Goal: Contribute content: Add original content to the website for others to see

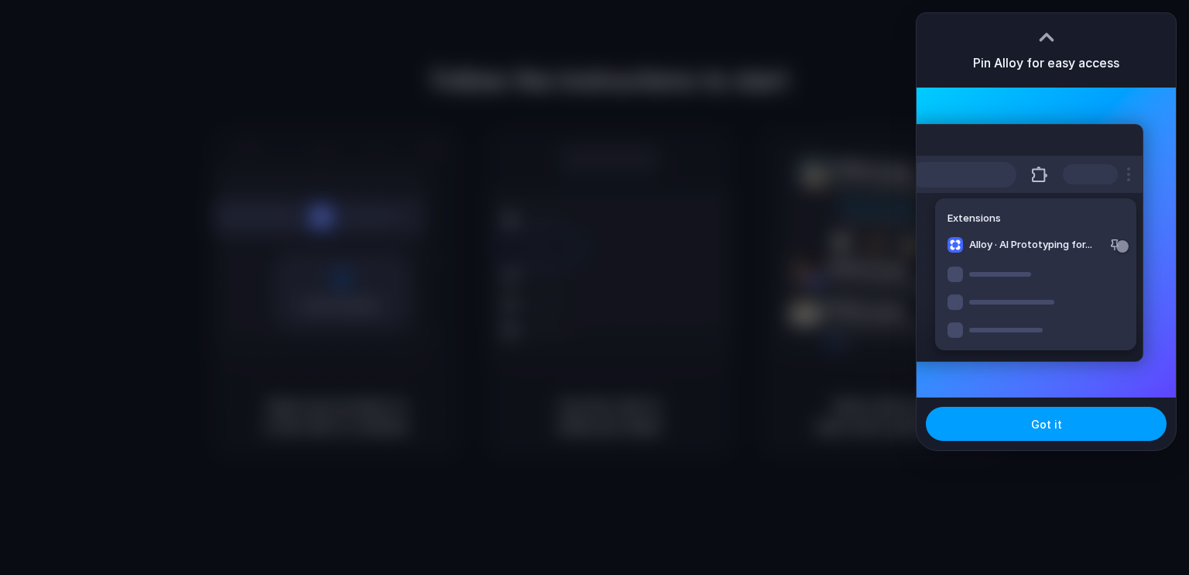
click at [997, 424] on button "Got it" at bounding box center [1046, 424] width 241 height 34
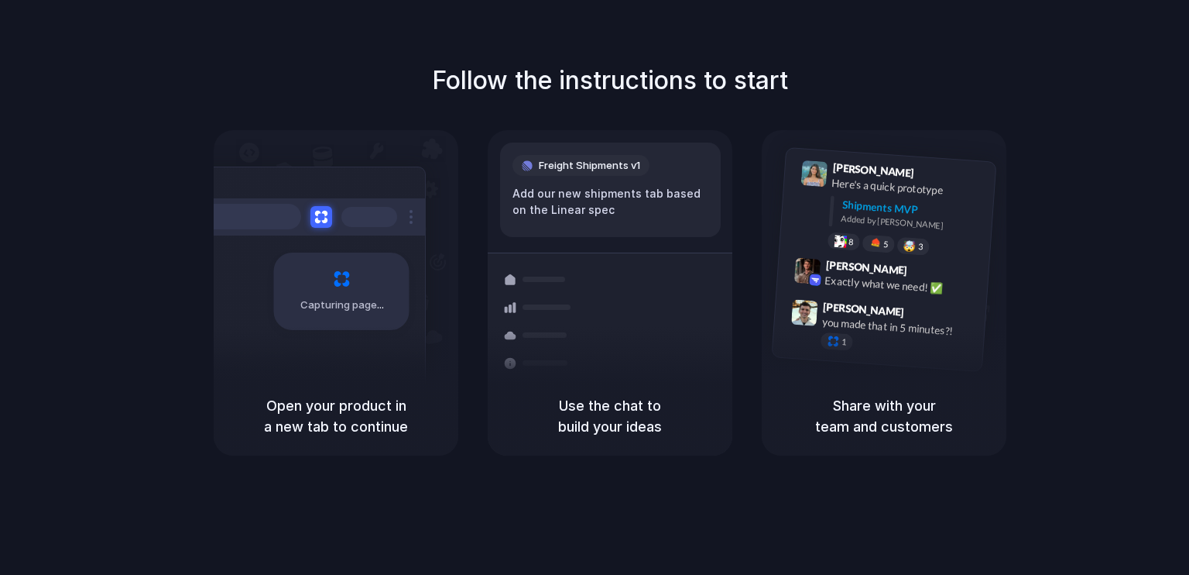
click at [904, 420] on h5 "Share with your team and customers" at bounding box center [884, 416] width 208 height 42
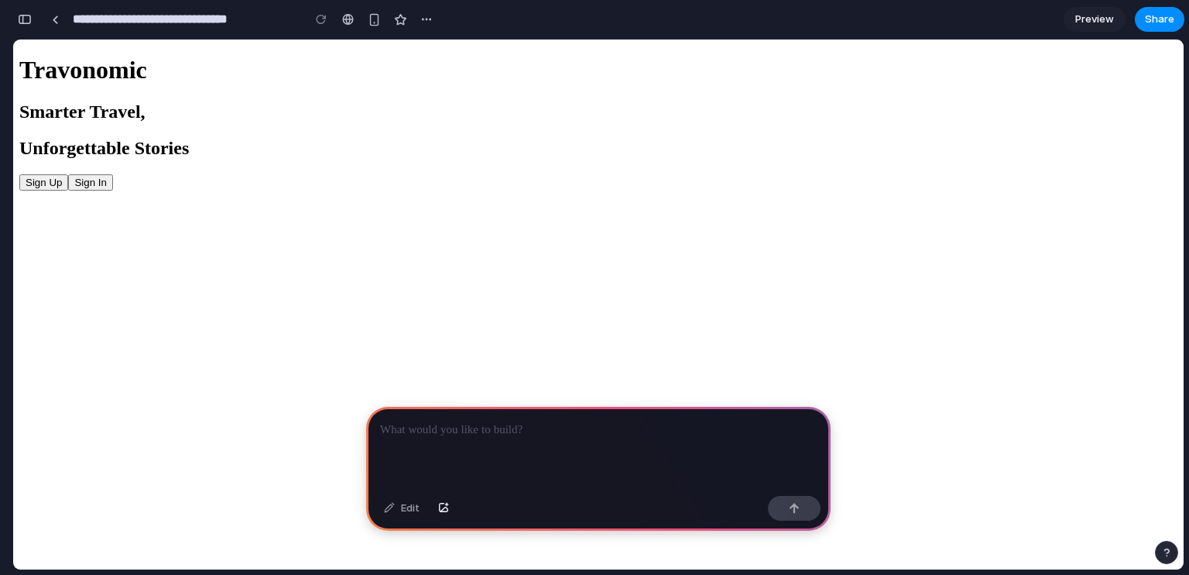
scroll to position [0, 13]
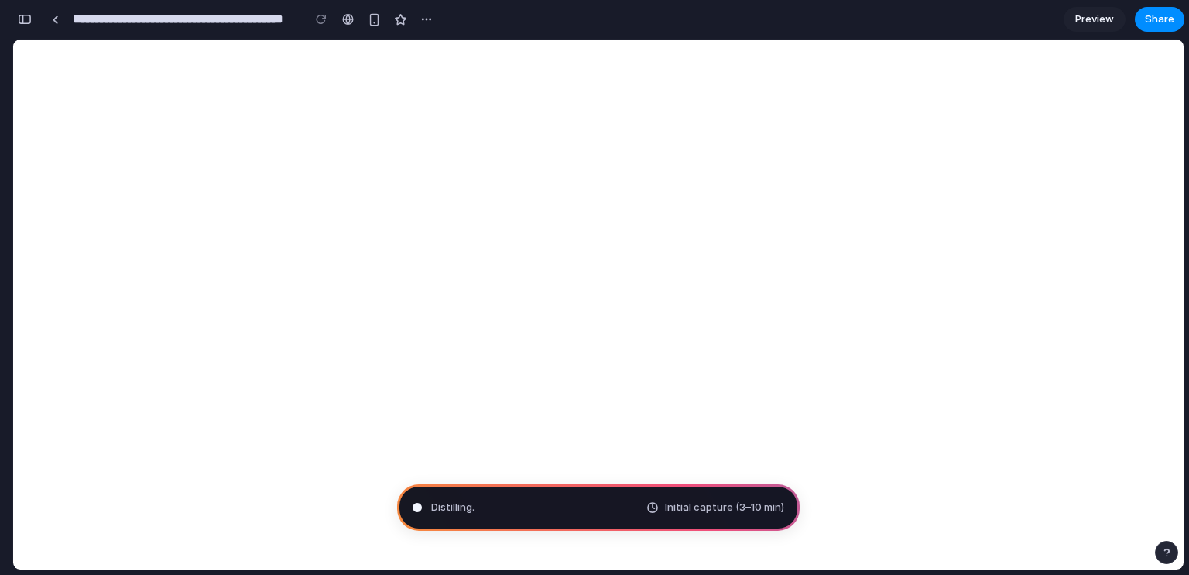
type input "**********"
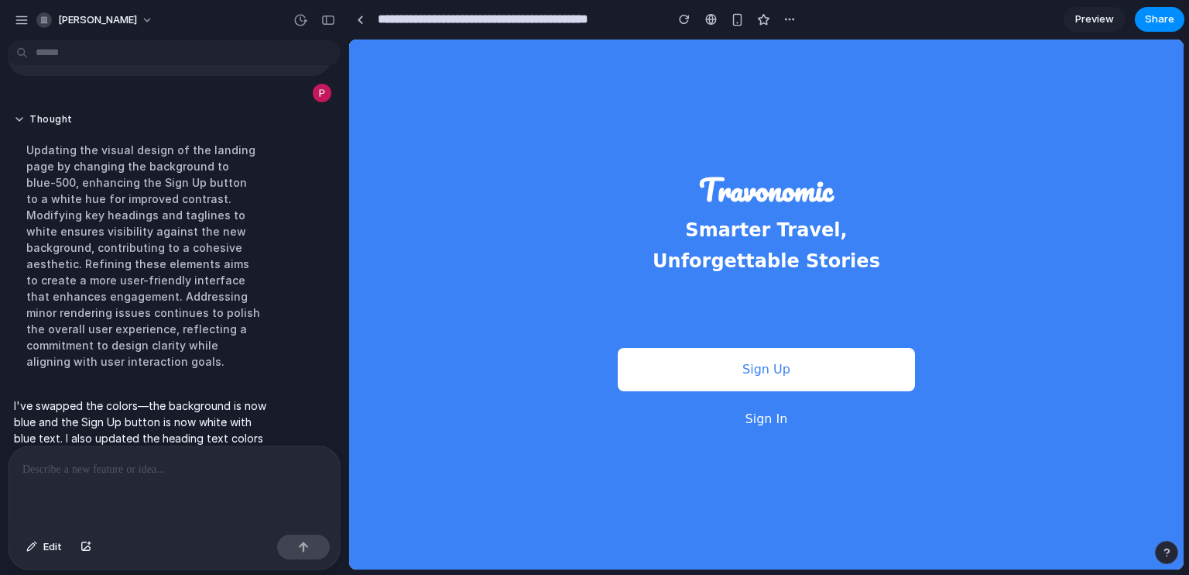
scroll to position [122, 0]
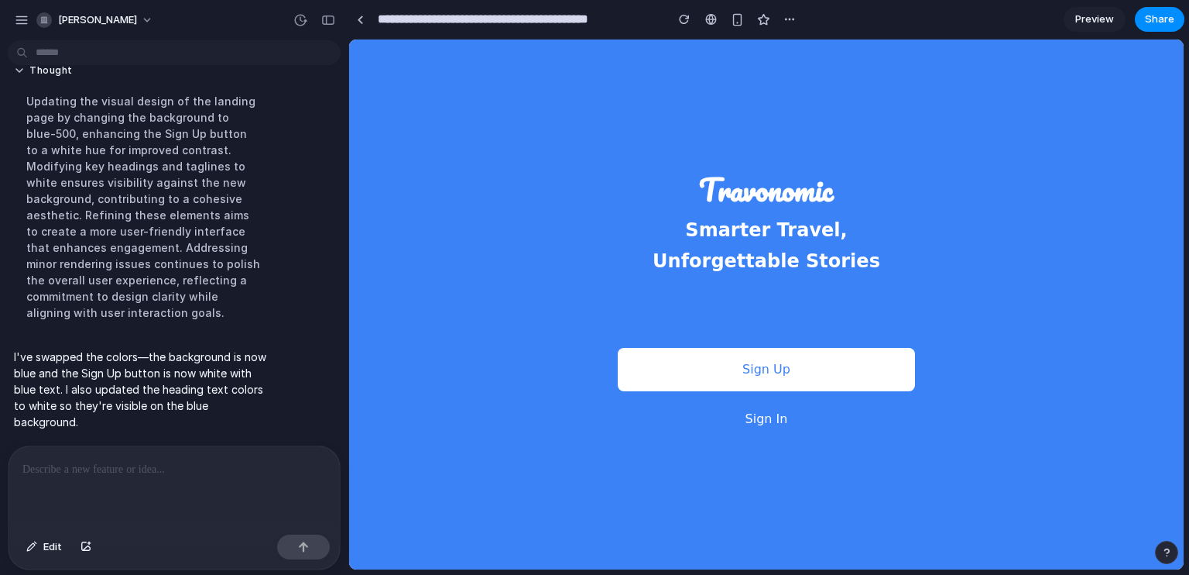
click at [146, 461] on p at bounding box center [174, 469] width 304 height 19
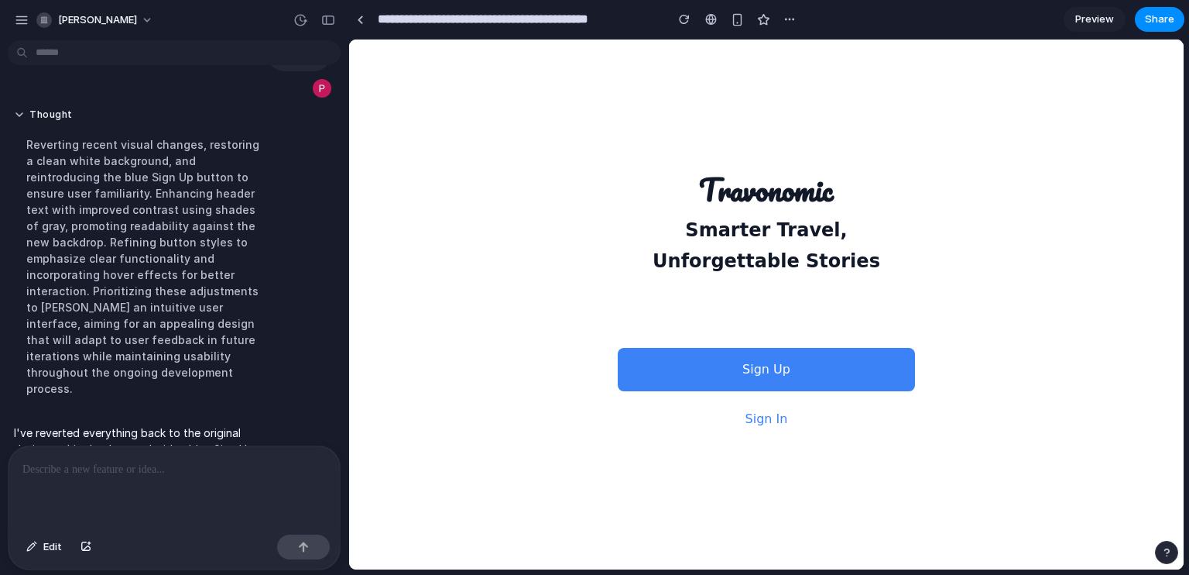
scroll to position [486, 0]
